Goal: Information Seeking & Learning: Learn about a topic

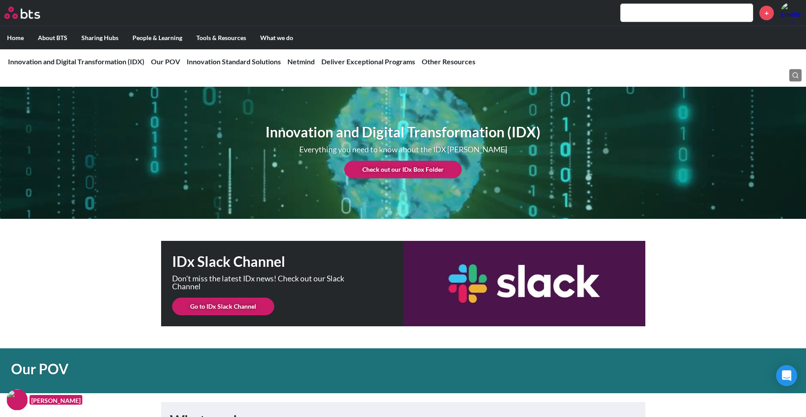
scroll to position [1053, 0]
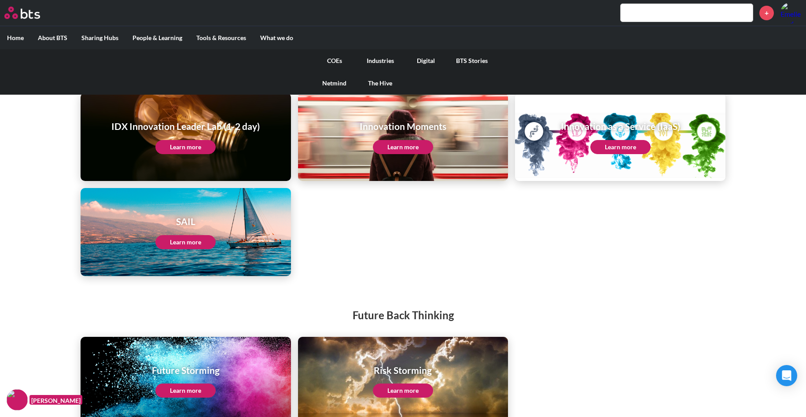
click at [331, 62] on link "COEs" at bounding box center [335, 60] width 46 height 23
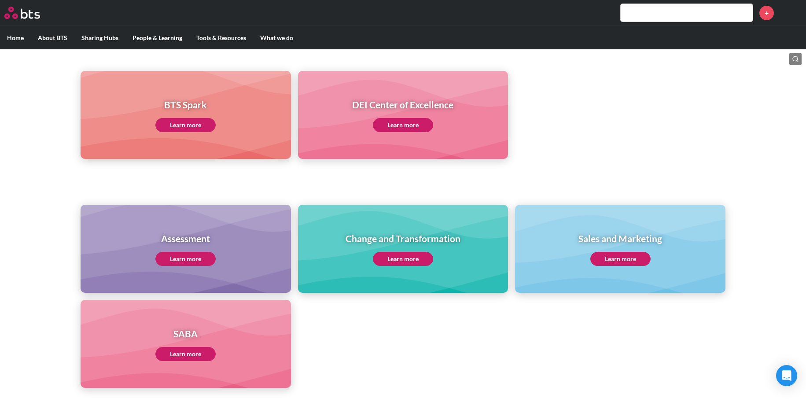
scroll to position [242, 0]
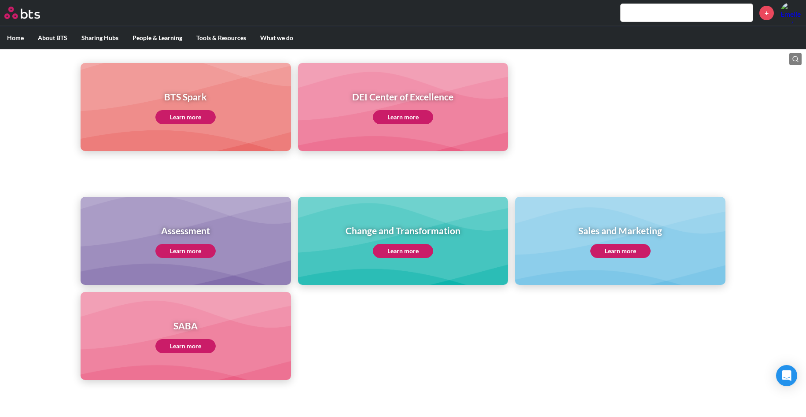
click at [616, 250] on link "Learn more" at bounding box center [620, 251] width 60 height 14
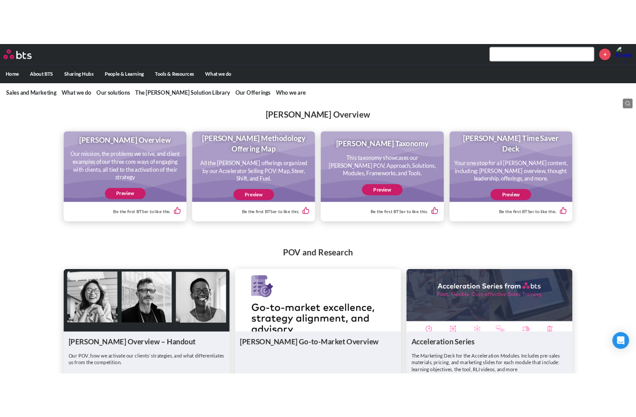
scroll to position [847, 0]
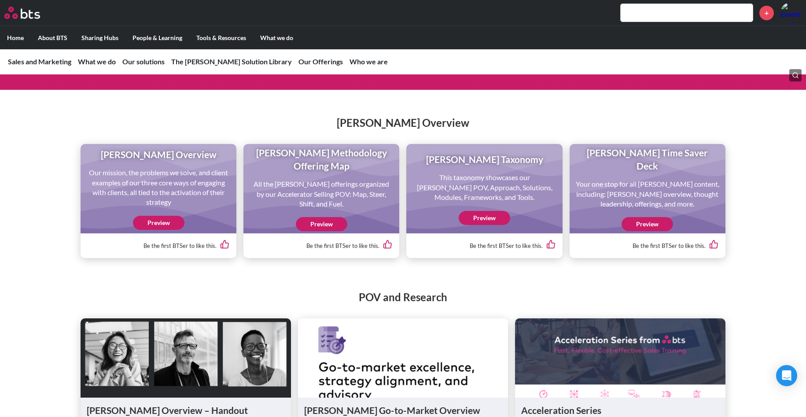
click at [167, 230] on link "Preview" at bounding box center [158, 223] width 51 height 14
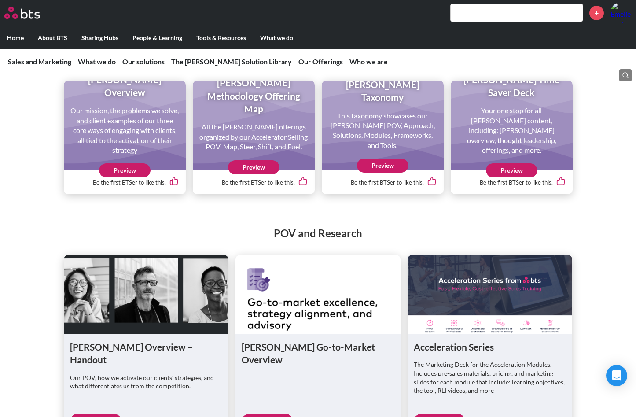
scroll to position [924, 0]
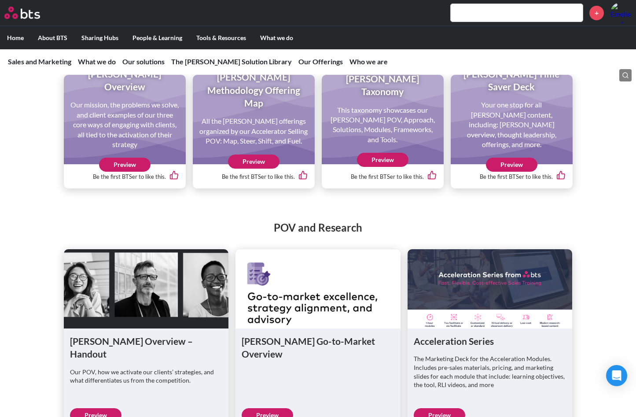
click at [256, 169] on link "Preview" at bounding box center [253, 161] width 51 height 14
